Goal: Navigation & Orientation: Find specific page/section

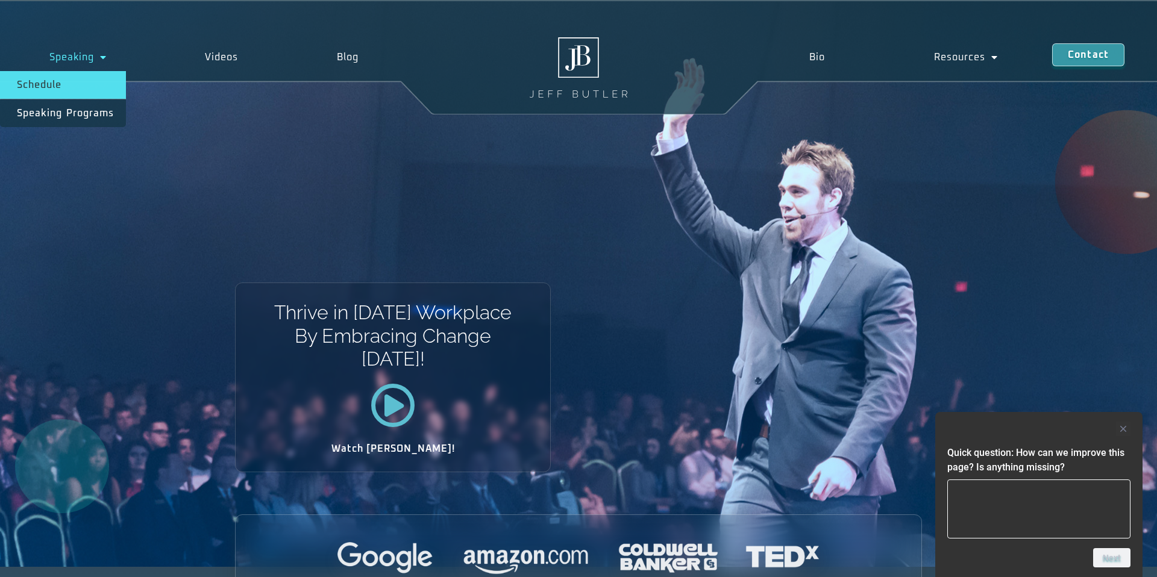
click at [77, 84] on link "Schedule" at bounding box center [63, 85] width 126 height 28
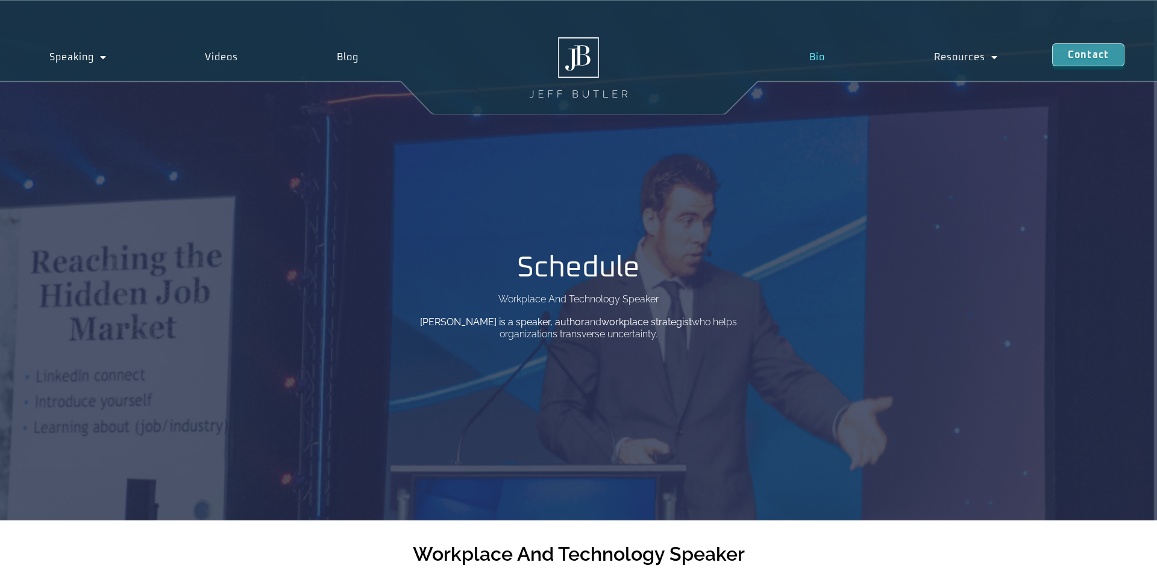
click at [825, 57] on link "Bio" at bounding box center [817, 57] width 124 height 28
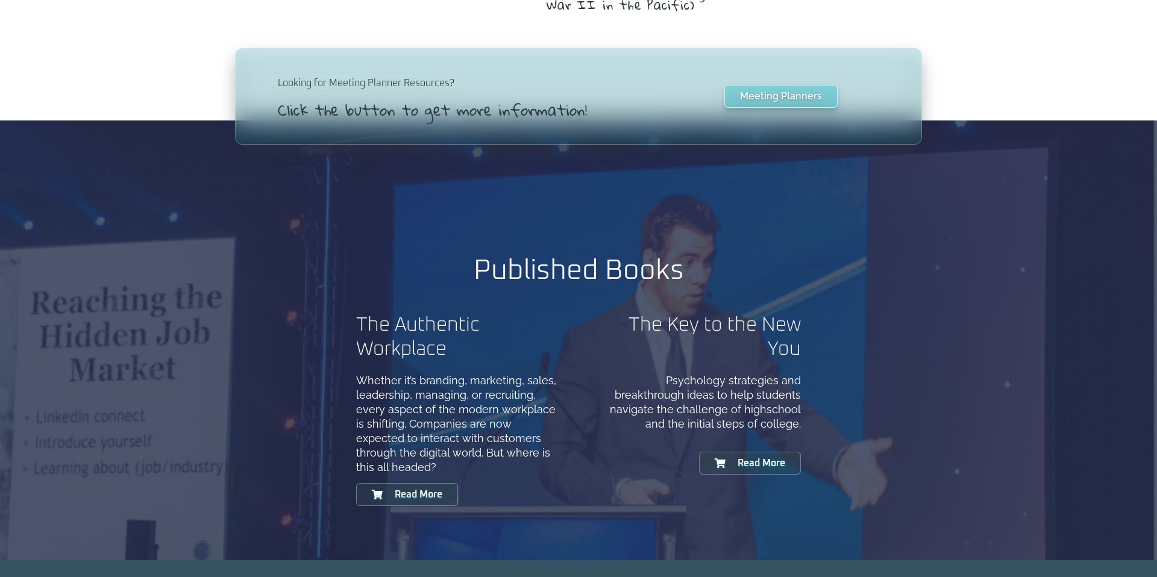
scroll to position [976, 0]
